Goal: Task Accomplishment & Management: Manage account settings

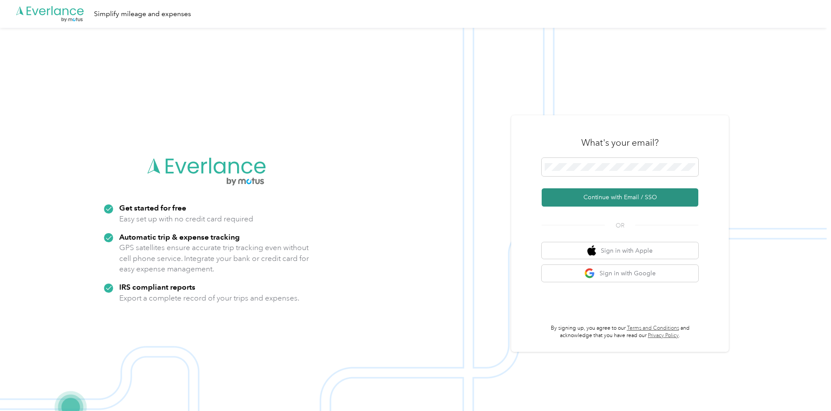
click at [614, 204] on button "Continue with Email / SSO" at bounding box center [620, 197] width 157 height 18
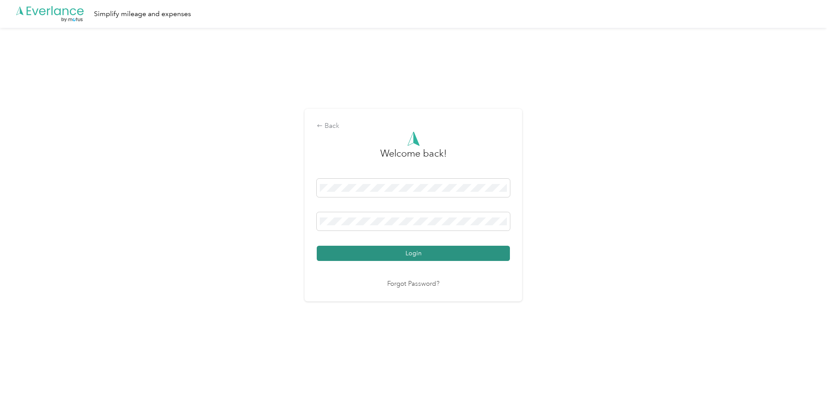
click at [422, 255] on button "Login" at bounding box center [413, 253] width 193 height 15
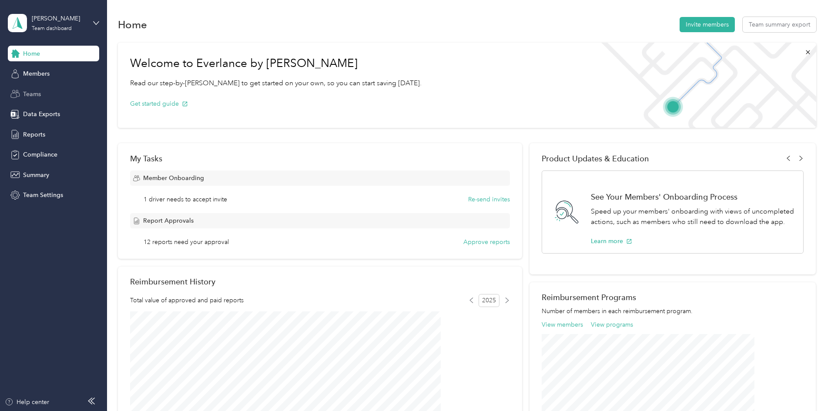
click at [23, 94] on span "Teams" at bounding box center [32, 94] width 18 height 9
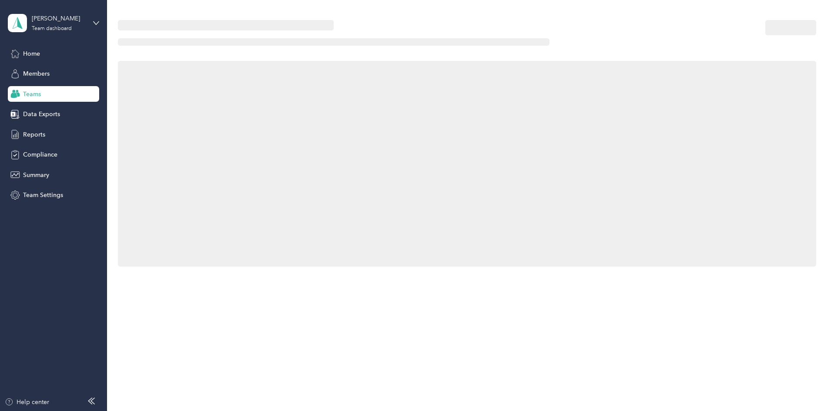
click at [37, 61] on div "Home Members Teams Data Exports Reports Compliance Summary Team Settings" at bounding box center [53, 125] width 91 height 158
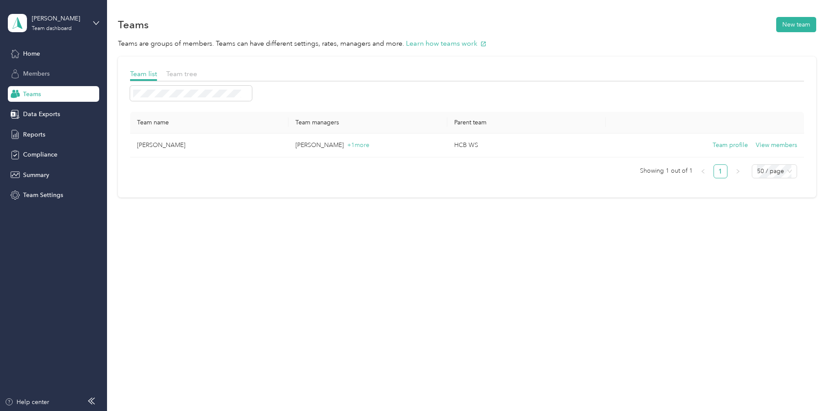
click at [34, 70] on span "Members" at bounding box center [36, 73] width 27 height 9
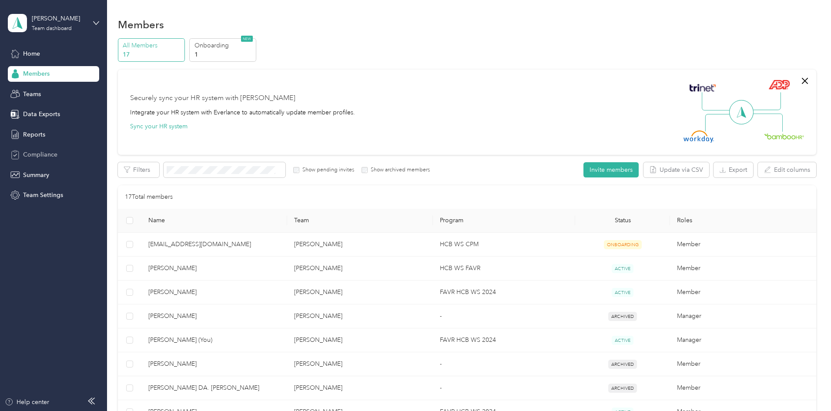
click at [57, 156] on div "Compliance" at bounding box center [53, 155] width 91 height 16
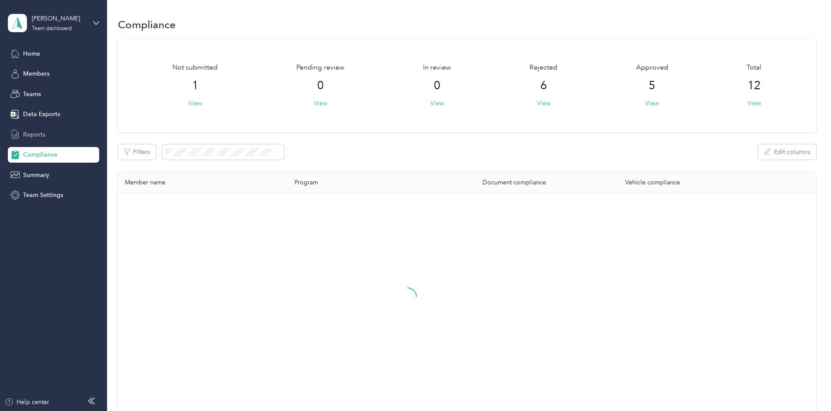
click at [30, 133] on span "Reports" at bounding box center [34, 134] width 22 height 9
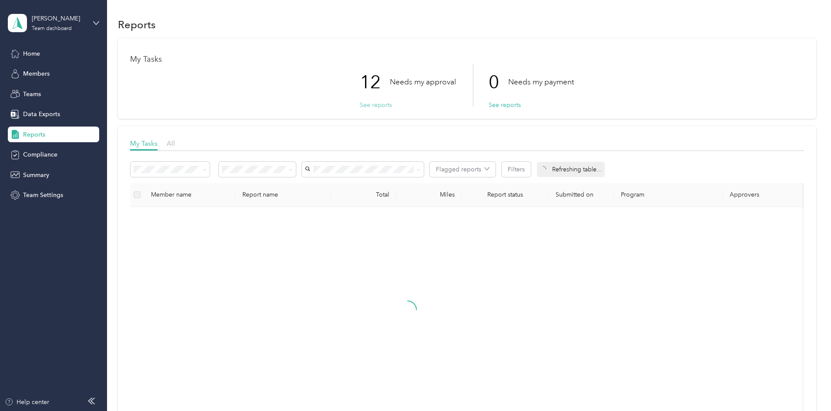
click at [369, 107] on button "See reports" at bounding box center [376, 105] width 32 height 9
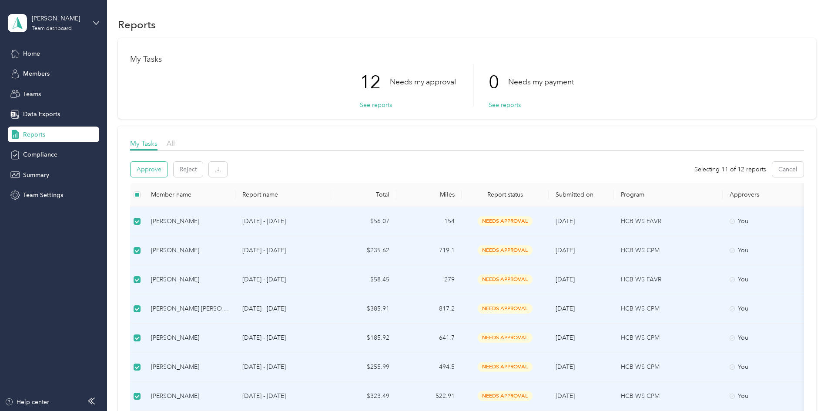
click at [168, 171] on button "Approve" at bounding box center [149, 169] width 37 height 15
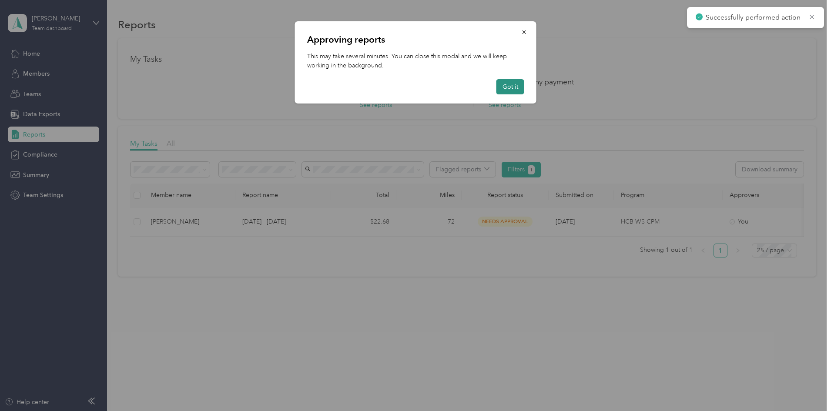
click at [515, 89] on button "Got it" at bounding box center [511, 86] width 28 height 15
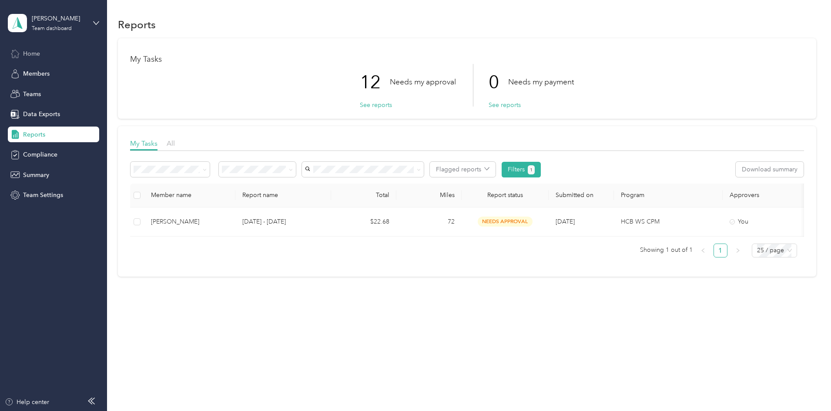
click at [44, 49] on div "Home" at bounding box center [53, 54] width 91 height 16
